Goal: Task Accomplishment & Management: Complete application form

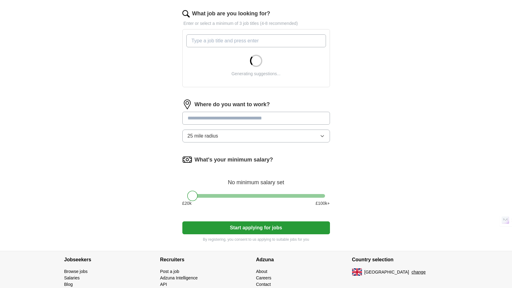
scroll to position [197, 0]
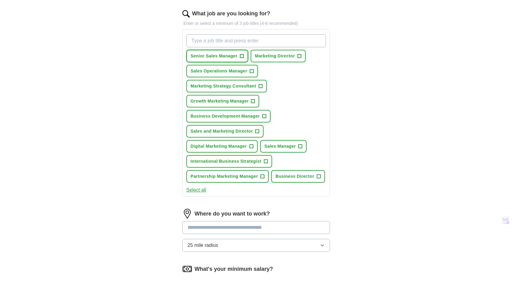
click at [233, 57] on span "Senior Sales Manager" at bounding box center [214, 56] width 47 height 6
click at [271, 58] on span "Marketing Director" at bounding box center [275, 56] width 40 height 6
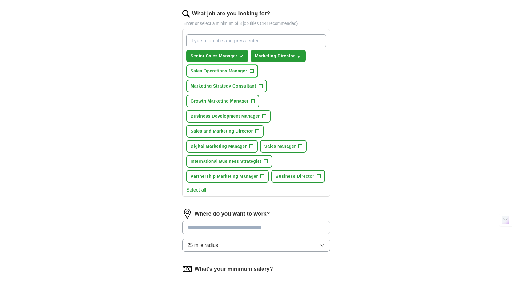
click at [231, 74] on span "Sales Operations Manager" at bounding box center [219, 71] width 57 height 6
click at [234, 83] on span "Marketing Strategy Consultant" at bounding box center [223, 86] width 65 height 6
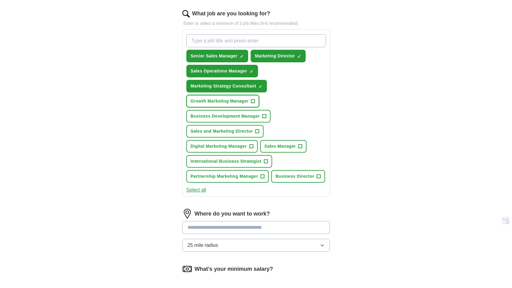
click at [231, 102] on span "Growth Marketing Manager" at bounding box center [220, 101] width 58 height 6
click at [231, 116] on span "Business Development Manager" at bounding box center [225, 116] width 69 height 6
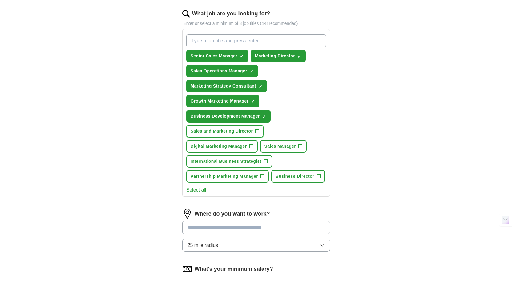
click at [228, 137] on button "Sales and Marketing Director +" at bounding box center [224, 131] width 77 height 13
click at [229, 147] on span "Digital Marketing Manager" at bounding box center [219, 146] width 56 height 6
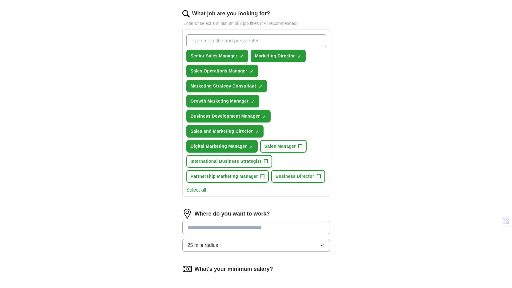
click at [284, 152] on button "Sales Manager +" at bounding box center [283, 146] width 47 height 13
click at [244, 161] on span "International Business Strategist" at bounding box center [226, 161] width 71 height 6
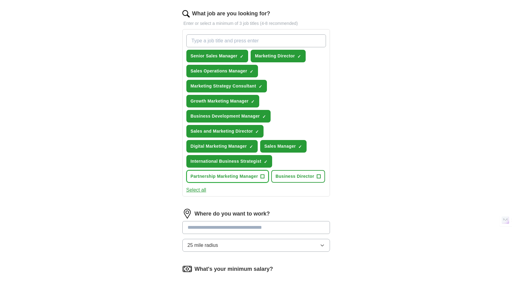
click at [247, 177] on span "Partnership Marketing Manager" at bounding box center [224, 176] width 67 height 6
click at [297, 179] on span "Business Director" at bounding box center [294, 176] width 39 height 6
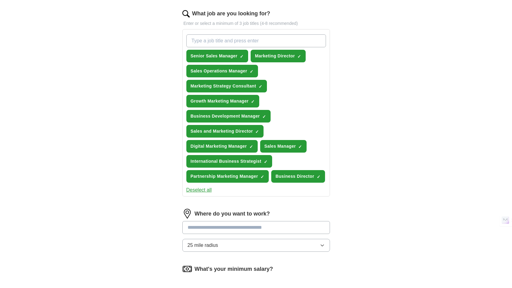
click at [258, 37] on input "What job are you looking for?" at bounding box center [256, 40] width 140 height 13
type input "social media"
click at [265, 39] on input "What job are you looking for?" at bounding box center [256, 40] width 140 height 13
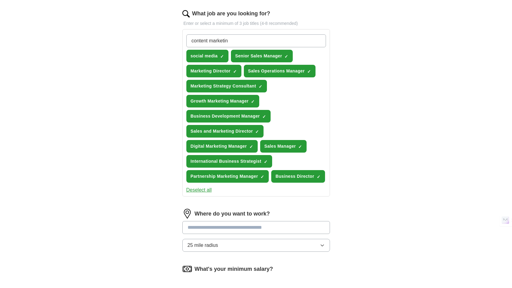
type input "content marketing"
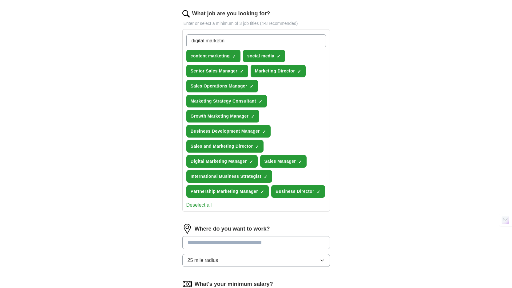
type input "digital marketing"
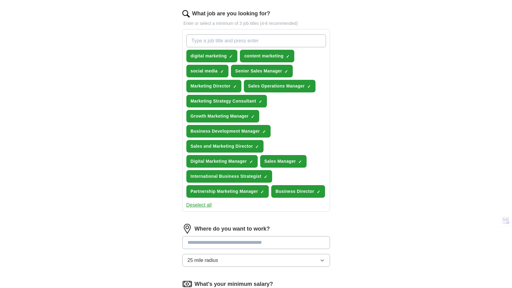
scroll to position [318, 0]
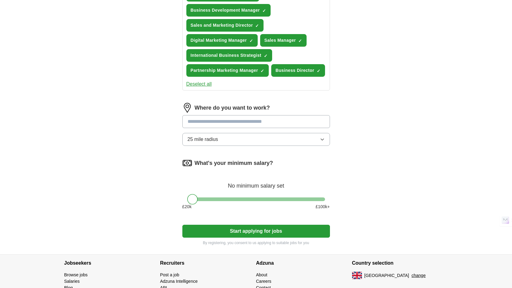
click at [251, 126] on input at bounding box center [256, 121] width 148 height 13
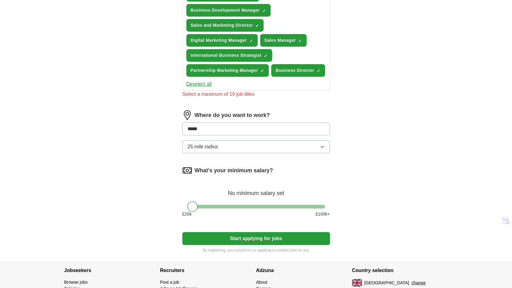
type input "******"
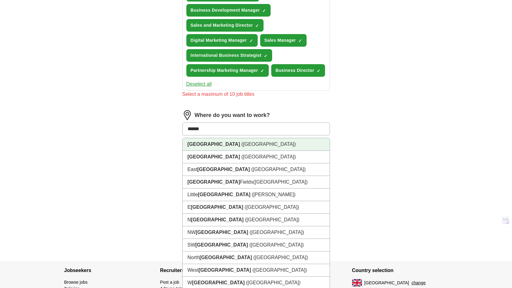
click at [259, 143] on li "[GEOGRAPHIC_DATA] ([GEOGRAPHIC_DATA])" at bounding box center [256, 144] width 147 height 13
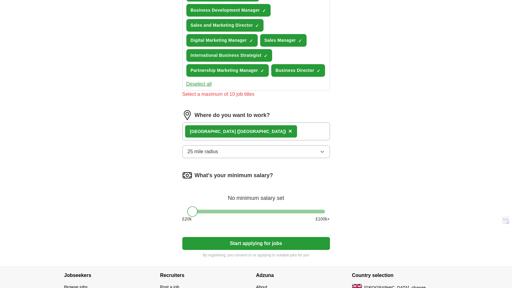
click at [260, 135] on div "[GEOGRAPHIC_DATA] ([GEOGRAPHIC_DATA]) ×" at bounding box center [256, 132] width 148 height 18
click at [259, 133] on div "[GEOGRAPHIC_DATA] ([GEOGRAPHIC_DATA]) ×" at bounding box center [256, 132] width 148 height 18
click at [258, 153] on button "25 mile radius" at bounding box center [256, 151] width 148 height 13
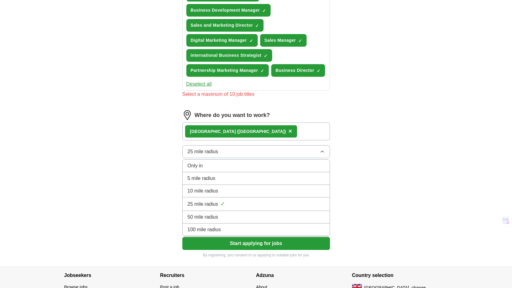
click at [259, 219] on div "50 mile radius" at bounding box center [256, 217] width 137 height 7
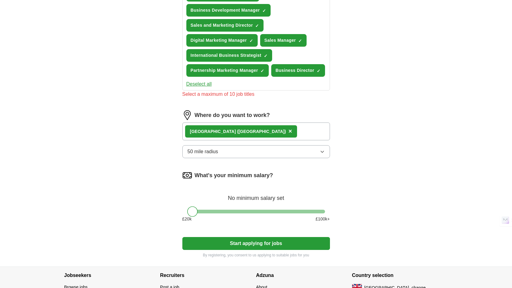
click at [251, 134] on div "[GEOGRAPHIC_DATA] ([GEOGRAPHIC_DATA]) ×" at bounding box center [256, 132] width 148 height 18
drag, startPoint x: 237, startPoint y: 132, endPoint x: 222, endPoint y: 132, distance: 14.4
click at [237, 132] on div "[GEOGRAPHIC_DATA] ([GEOGRAPHIC_DATA]) ×" at bounding box center [256, 132] width 148 height 18
click at [222, 133] on div "[GEOGRAPHIC_DATA] ([GEOGRAPHIC_DATA]) ×" at bounding box center [241, 131] width 112 height 12
click at [288, 132] on span "×" at bounding box center [290, 131] width 4 height 7
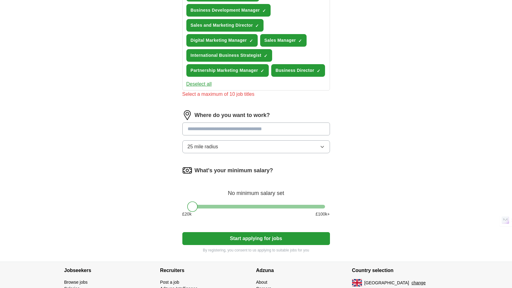
click at [223, 132] on input at bounding box center [256, 129] width 148 height 13
click at [221, 131] on input "******" at bounding box center [256, 129] width 148 height 13
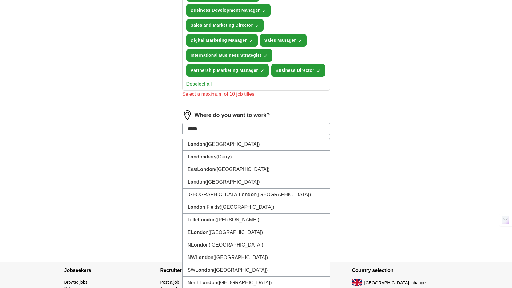
type input "******"
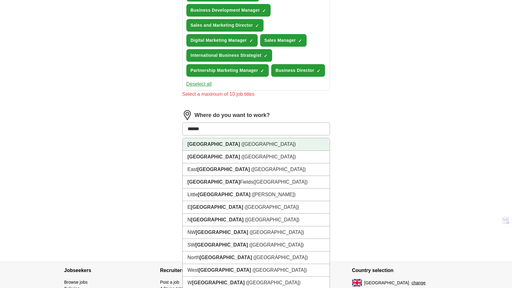
click at [220, 144] on li "[GEOGRAPHIC_DATA] ([GEOGRAPHIC_DATA])" at bounding box center [256, 144] width 147 height 13
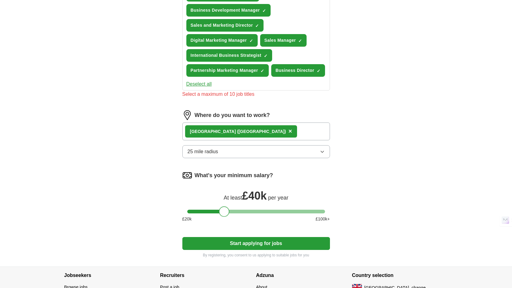
drag, startPoint x: 192, startPoint y: 212, endPoint x: 224, endPoint y: 209, distance: 32.1
click at [224, 209] on div at bounding box center [224, 212] width 10 height 10
click at [219, 244] on button "Start applying for jobs" at bounding box center [256, 243] width 148 height 13
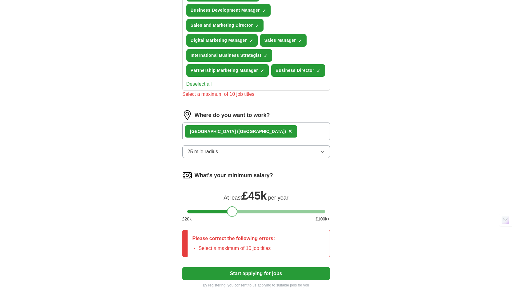
drag, startPoint x: 226, startPoint y: 214, endPoint x: 233, endPoint y: 212, distance: 7.8
click at [233, 212] on div at bounding box center [232, 212] width 10 height 10
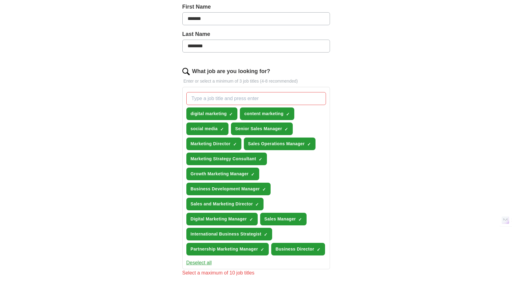
scroll to position [140, 0]
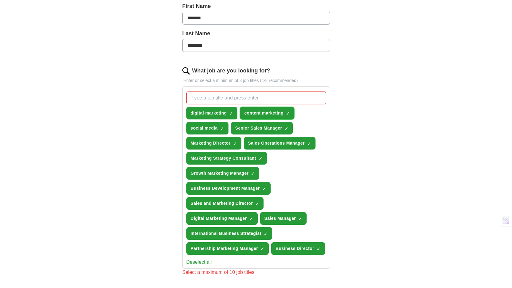
click at [0, 0] on span "×" at bounding box center [0, 0] width 0 height 0
click at [233, 114] on span "✓ ×" at bounding box center [231, 114] width 4 height 4
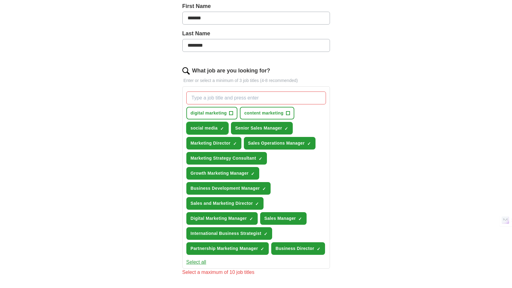
click at [0, 0] on span "×" at bounding box center [0, 0] width 0 height 0
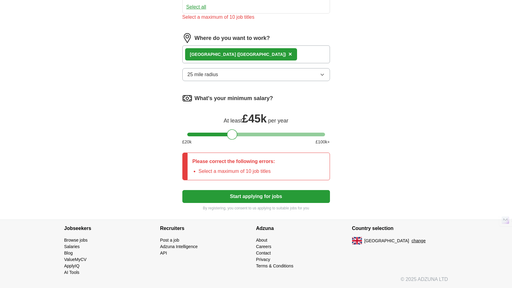
click at [262, 195] on button "Start applying for jobs" at bounding box center [256, 196] width 148 height 13
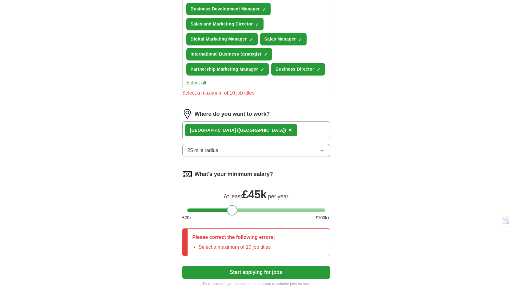
scroll to position [272, 0]
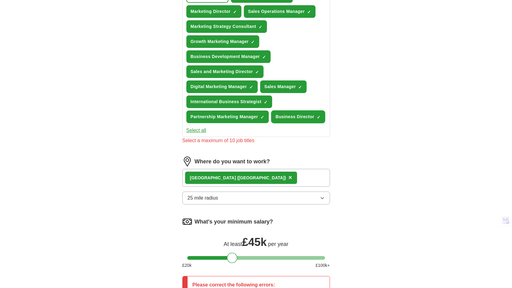
click at [0, 0] on span "×" at bounding box center [0, 0] width 0 height 0
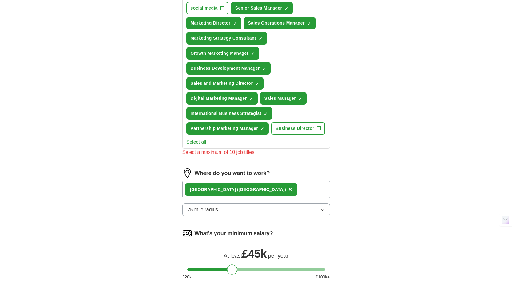
scroll to position [248, 0]
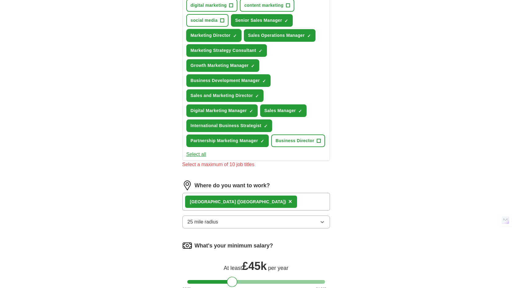
click at [0, 0] on span "×" at bounding box center [0, 0] width 0 height 0
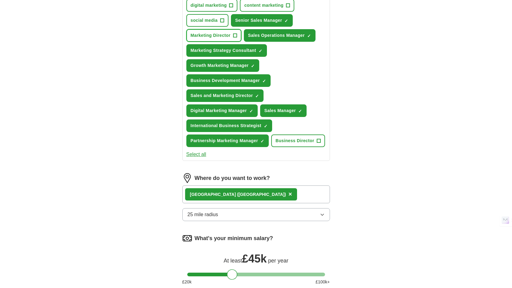
scroll to position [368, 0]
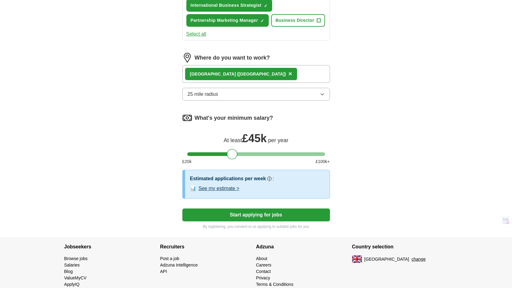
click at [283, 214] on button "Start applying for jobs" at bounding box center [256, 215] width 148 height 13
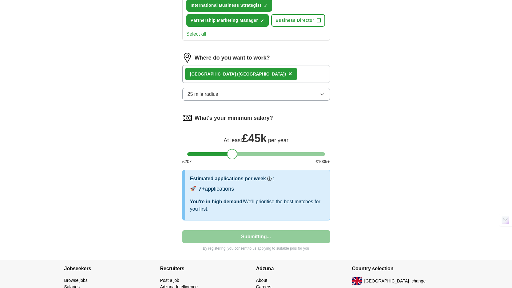
select select "**"
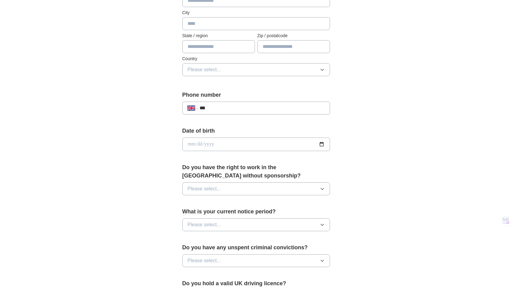
scroll to position [0, 0]
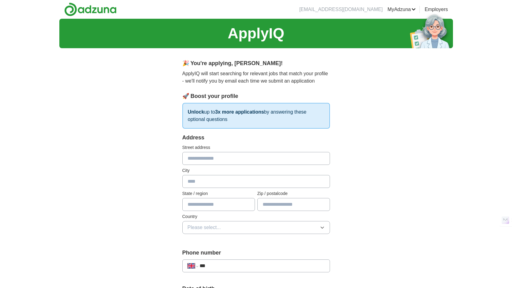
click at [231, 161] on input "text" at bounding box center [256, 158] width 148 height 13
type input "**********"
type input "*********"
type input "*****"
type input "********"
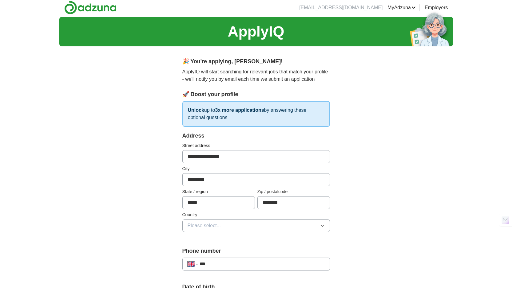
scroll to position [22, 0]
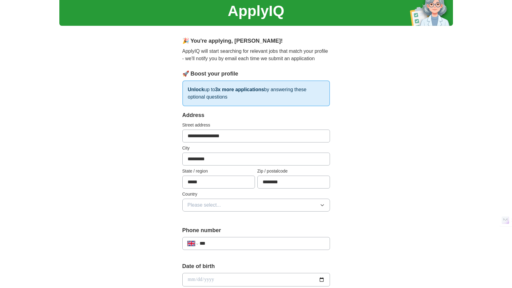
click at [220, 207] on span "Please select..." at bounding box center [205, 205] width 34 height 7
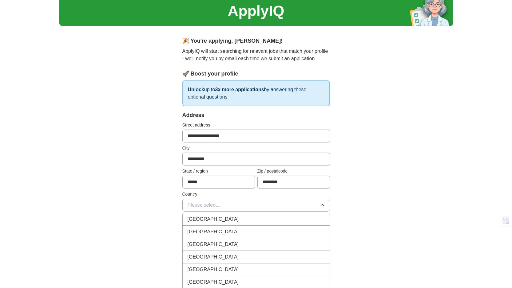
click at [216, 220] on span "[GEOGRAPHIC_DATA]" at bounding box center [213, 219] width 51 height 7
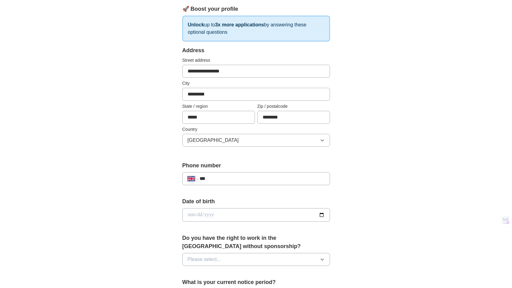
scroll to position [131, 0]
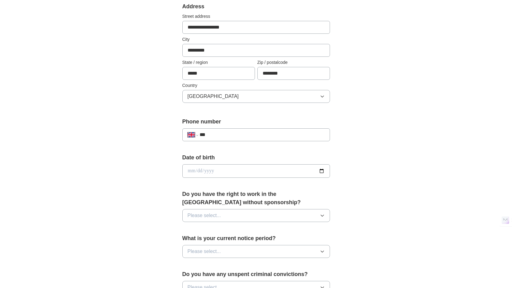
click at [284, 131] on input "***" at bounding box center [261, 134] width 125 height 7
type input "**********"
click at [250, 167] on input "date" at bounding box center [256, 171] width 148 height 14
type input "**********"
click at [260, 213] on button "Please select..." at bounding box center [256, 215] width 148 height 13
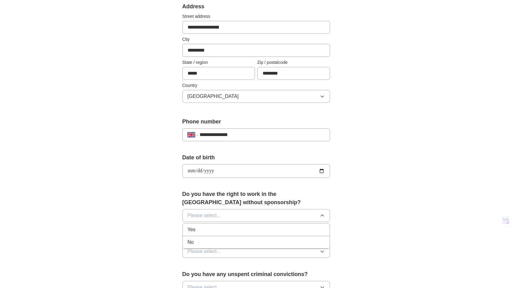
click at [227, 227] on div "Yes" at bounding box center [256, 229] width 137 height 7
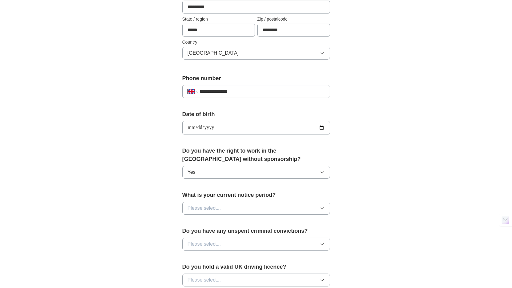
scroll to position [183, 0]
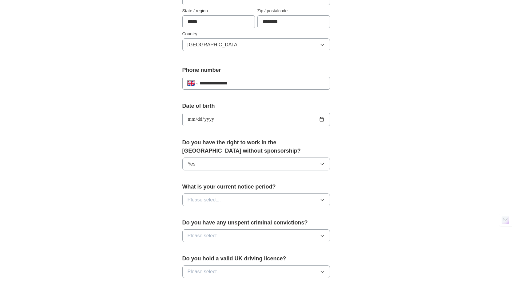
click at [260, 200] on button "Please select..." at bounding box center [256, 200] width 148 height 13
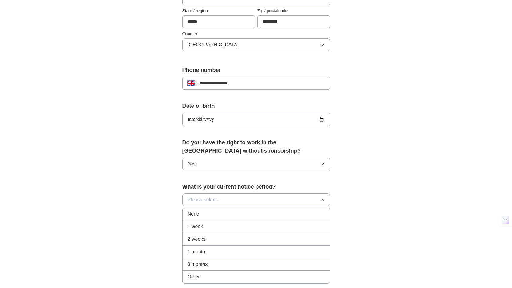
click at [231, 240] on div "2 weeks" at bounding box center [256, 239] width 137 height 7
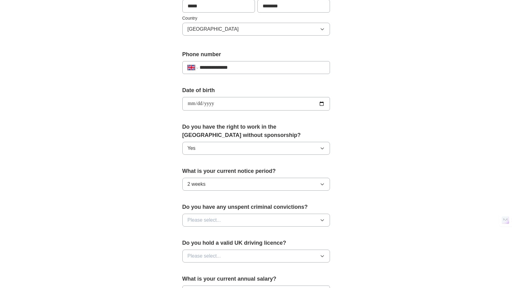
scroll to position [209, 0]
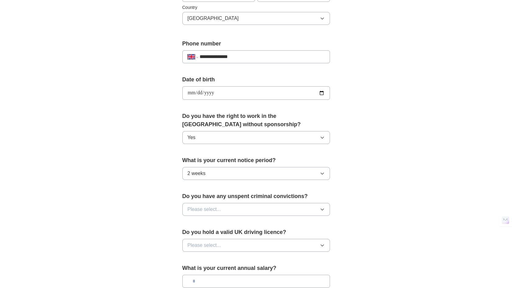
click at [248, 207] on button "Please select..." at bounding box center [256, 209] width 148 height 13
click at [225, 239] on div "No" at bounding box center [256, 236] width 137 height 7
click at [233, 251] on button "Please select..." at bounding box center [256, 245] width 148 height 13
click at [223, 273] on div "No" at bounding box center [256, 272] width 137 height 7
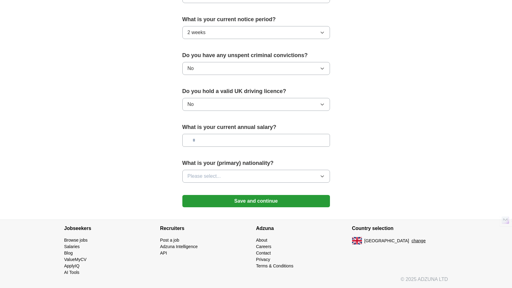
click at [248, 145] on input "text" at bounding box center [256, 140] width 148 height 13
drag, startPoint x: 218, startPoint y: 141, endPoint x: 179, endPoint y: 140, distance: 39.1
type input "*******"
click at [278, 176] on button "Please select..." at bounding box center [256, 176] width 148 height 13
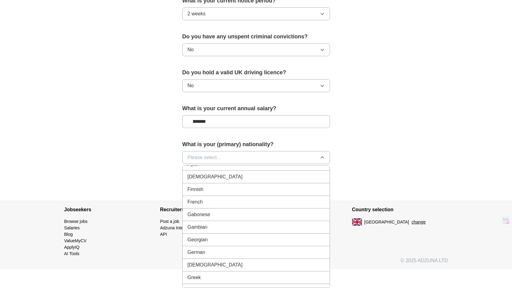
scroll to position [763, 0]
click at [270, 179] on div "[DEMOGRAPHIC_DATA]" at bounding box center [256, 177] width 137 height 7
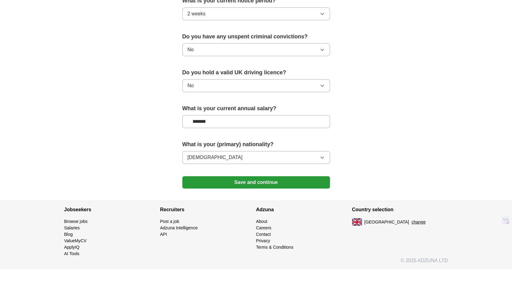
scroll to position [350, 0]
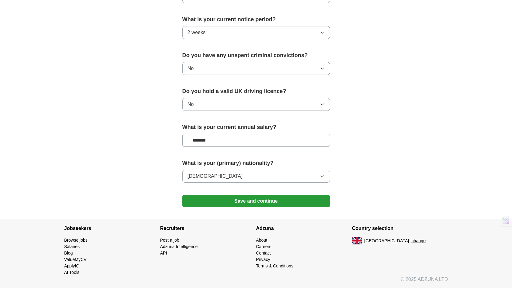
click at [285, 204] on button "Save and continue" at bounding box center [256, 201] width 148 height 12
